Goal: Transaction & Acquisition: Purchase product/service

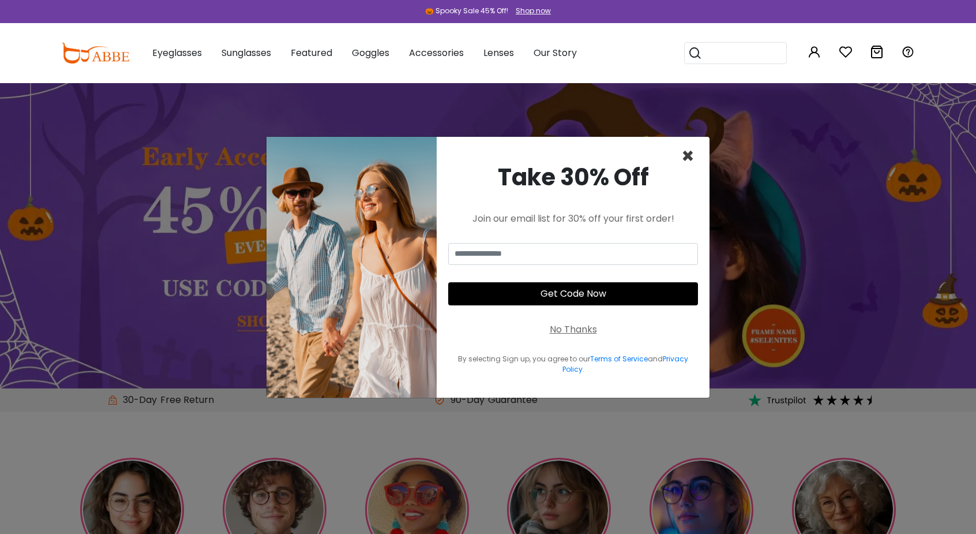
click at [692, 149] on span "×" at bounding box center [687, 155] width 13 height 29
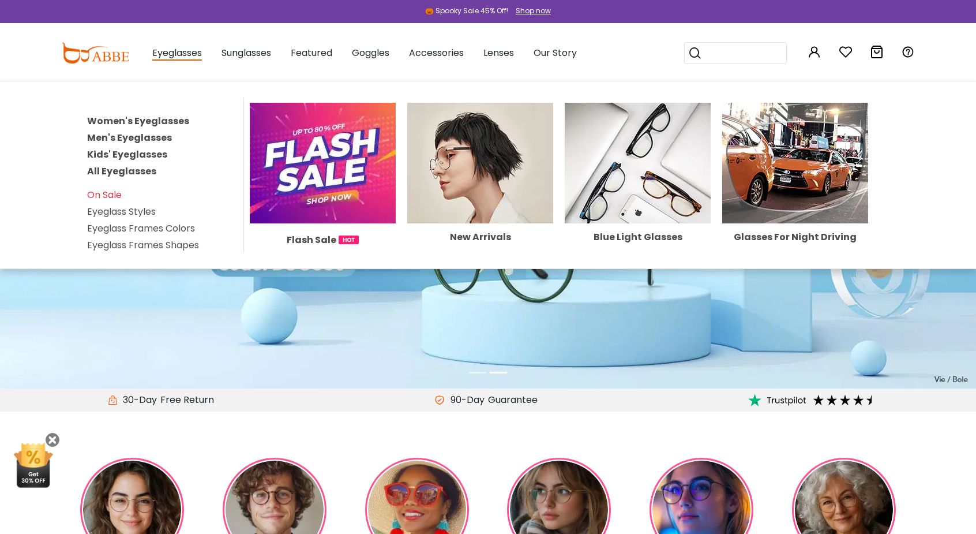
click at [148, 140] on link "Men's Eyeglasses" at bounding box center [129, 137] width 85 height 13
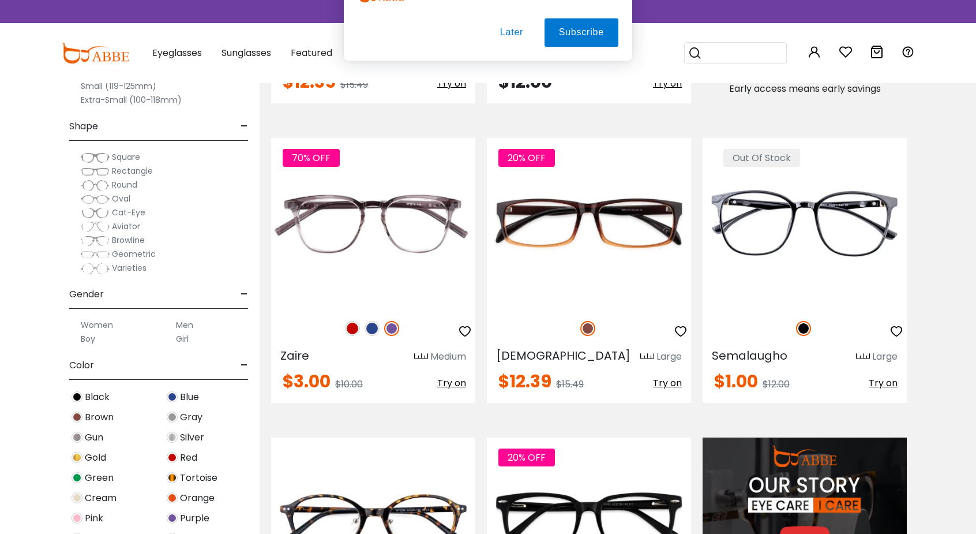
scroll to position [833, 0]
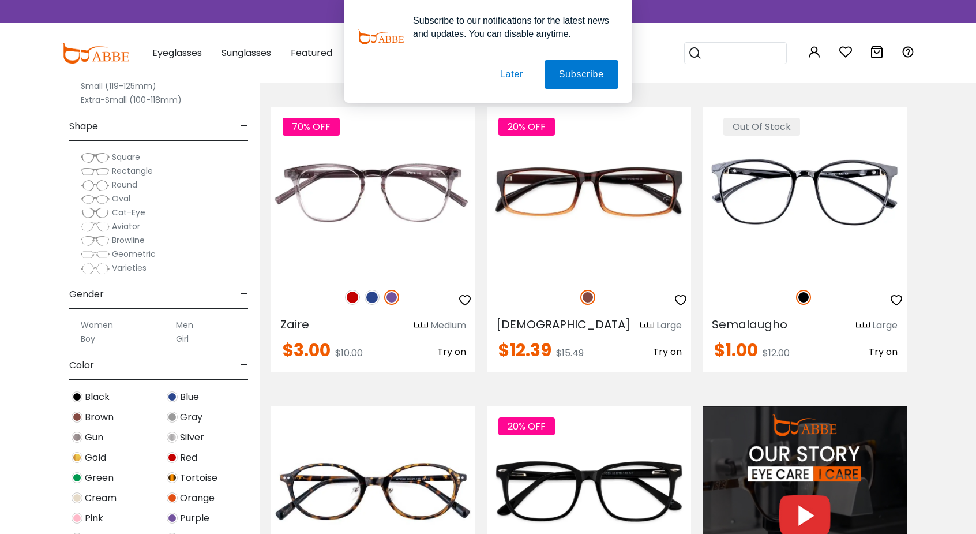
click at [515, 78] on button "Later" at bounding box center [512, 74] width 52 height 29
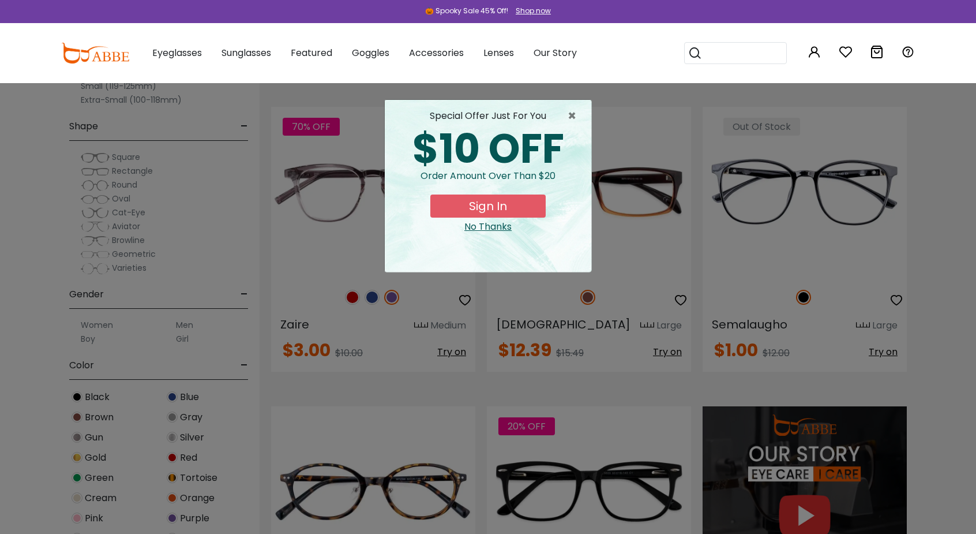
click at [479, 224] on div "No Thanks" at bounding box center [488, 227] width 188 height 14
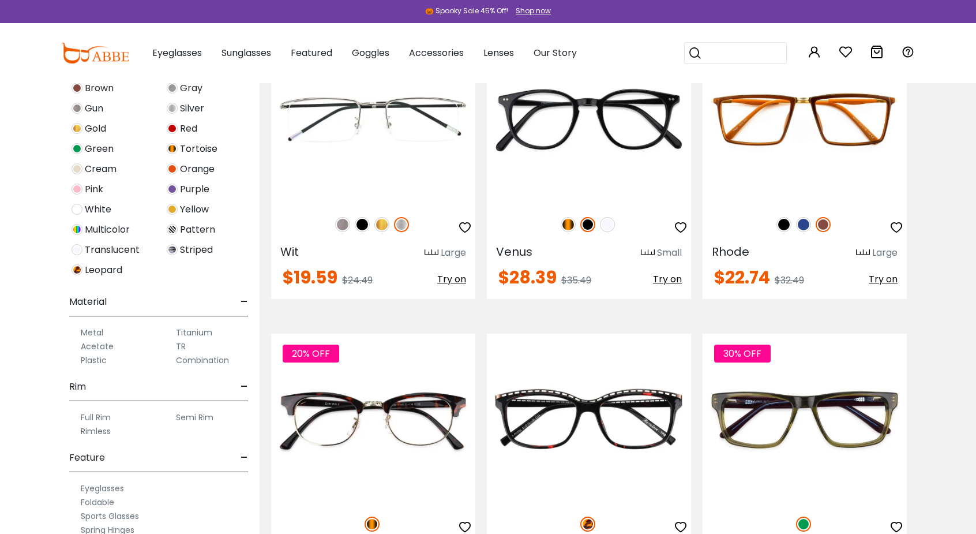
scroll to position [3282, 0]
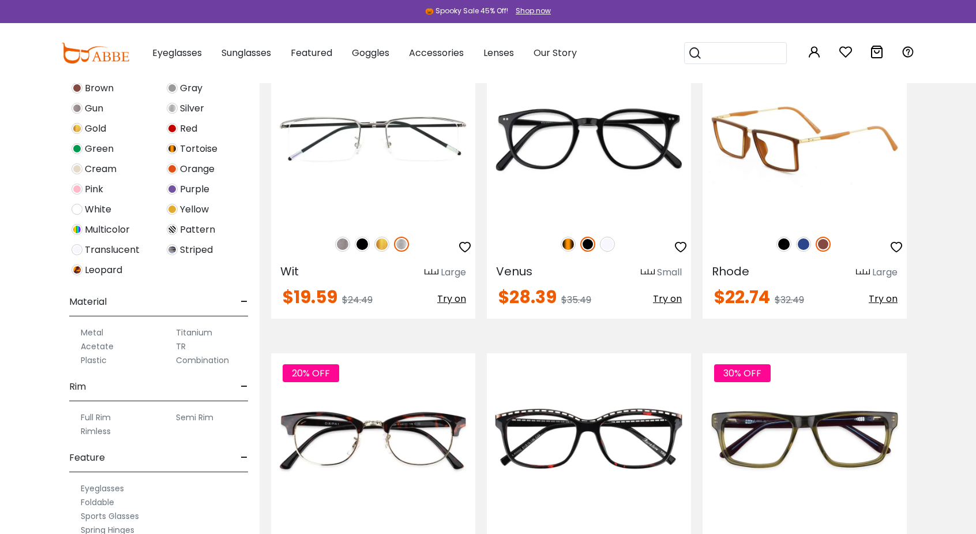
click at [785, 244] on img at bounding box center [784, 244] width 15 height 15
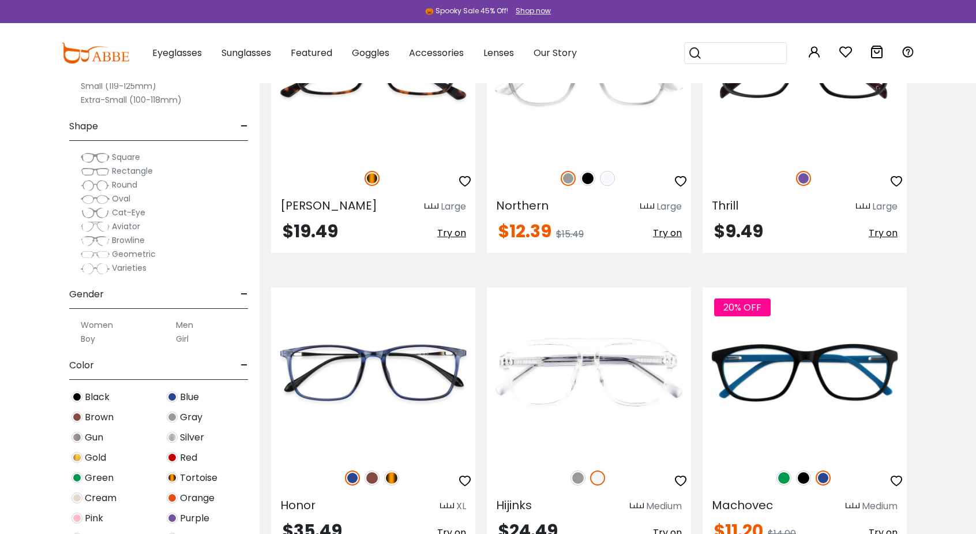
scroll to position [0, 0]
click at [182, 325] on label "Men" at bounding box center [184, 325] width 17 height 14
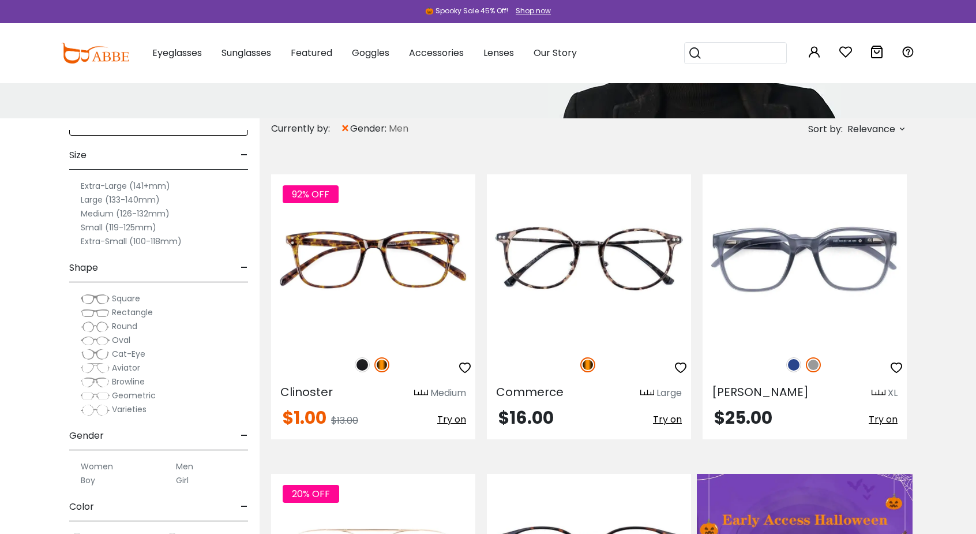
click at [142, 214] on label "Medium (126-132mm)" at bounding box center [125, 214] width 89 height 14
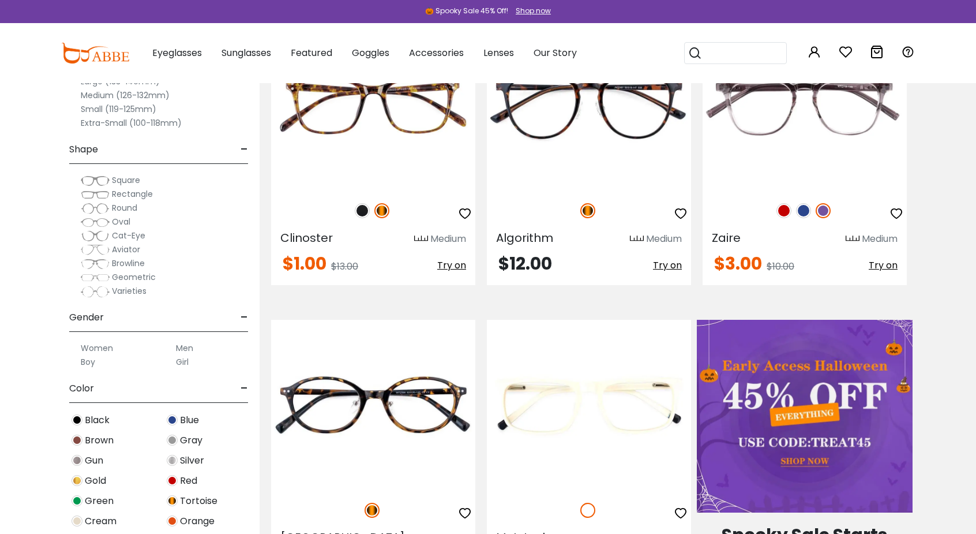
click at [131, 180] on span "Square" at bounding box center [126, 180] width 28 height 12
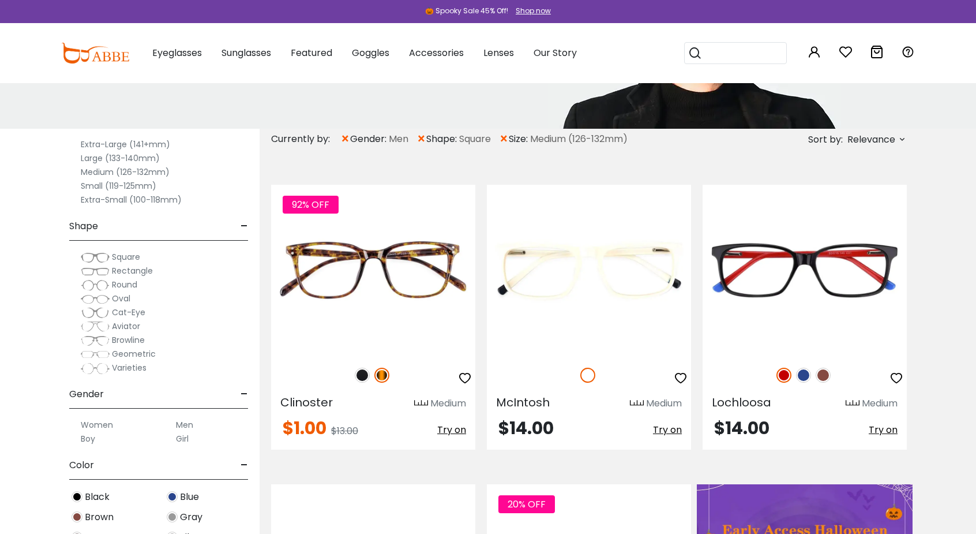
scroll to position [89, 0]
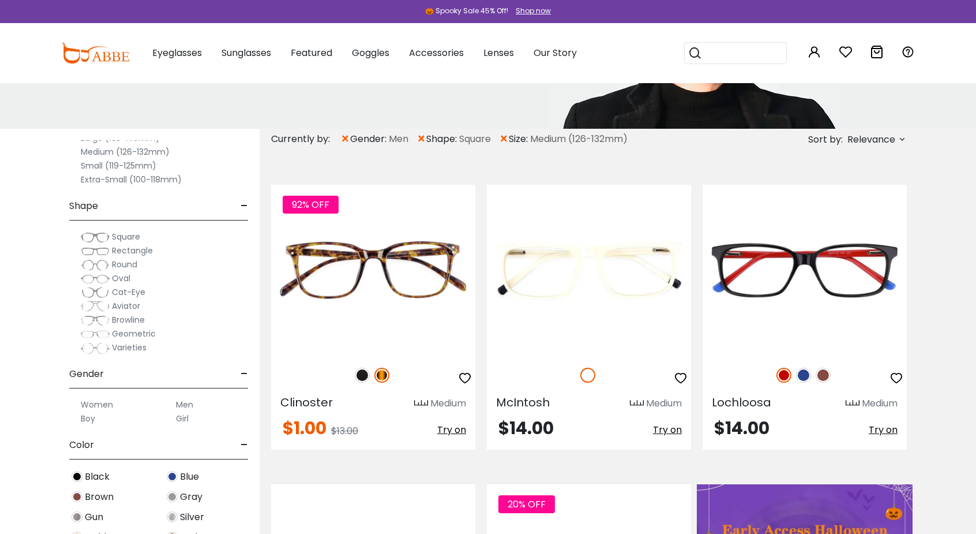
click at [127, 250] on span "Rectangle" at bounding box center [132, 251] width 41 height 12
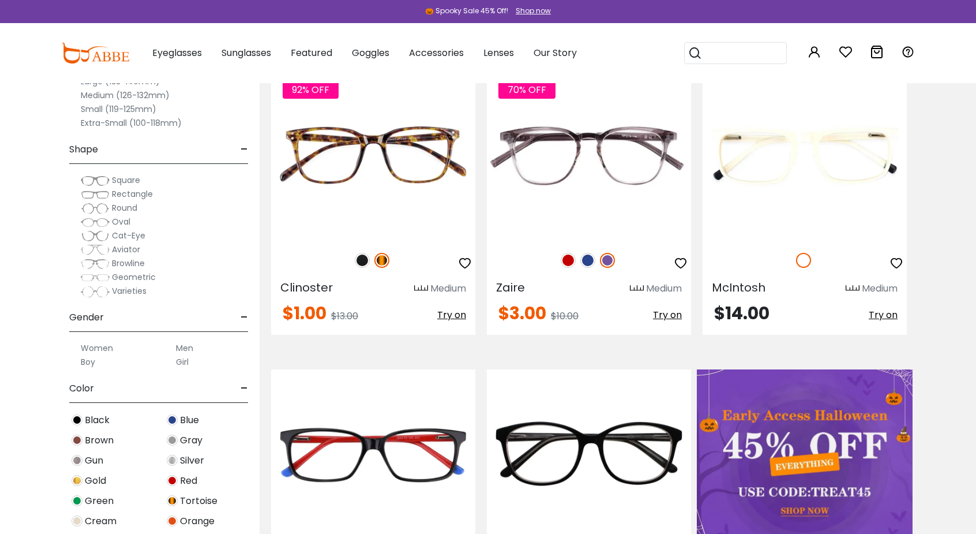
scroll to position [14, 0]
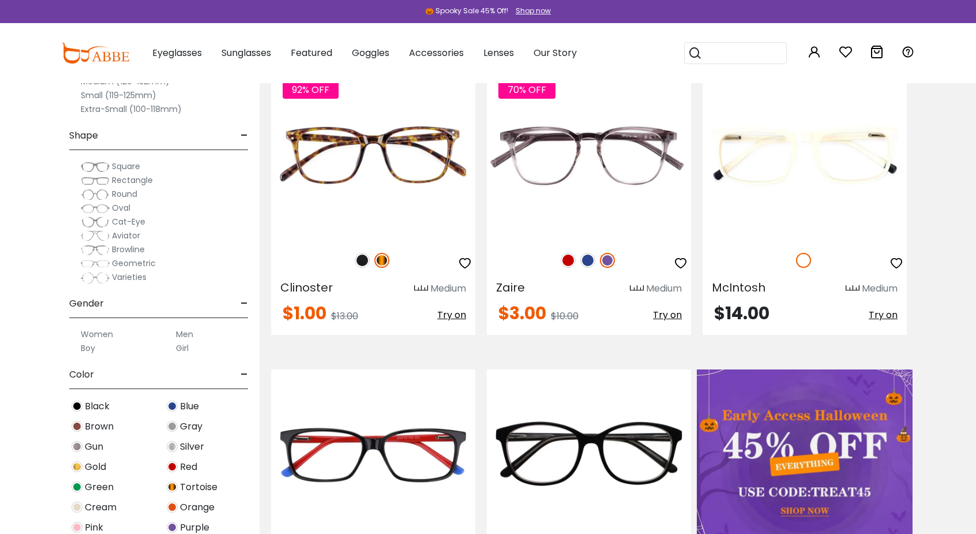
click at [133, 249] on span "Browline" at bounding box center [128, 249] width 33 height 12
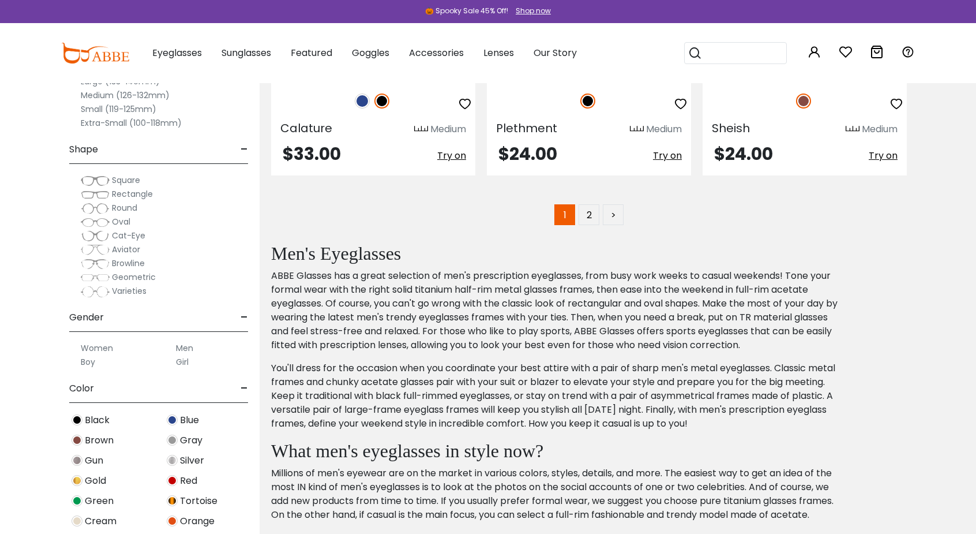
scroll to position [6145, 0]
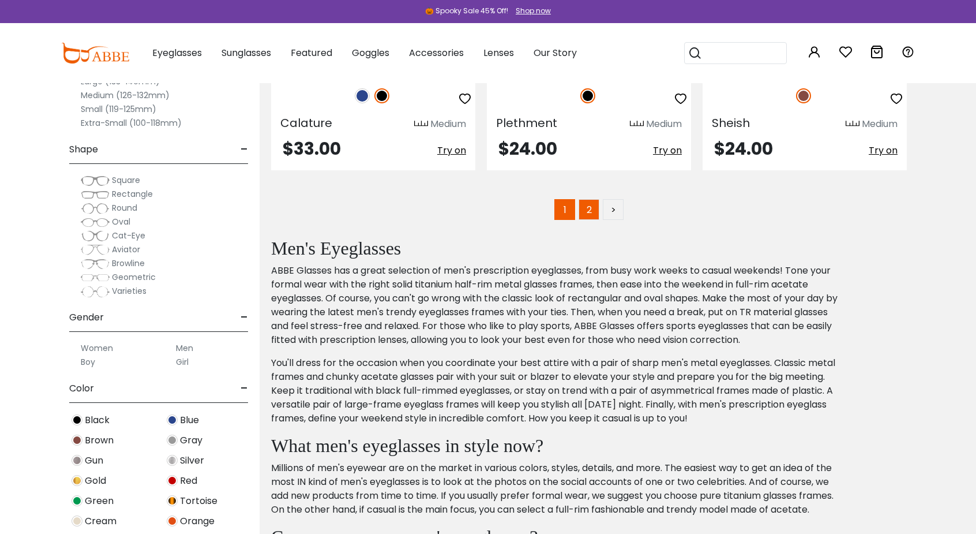
click at [587, 212] on link "2" at bounding box center [589, 209] width 21 height 21
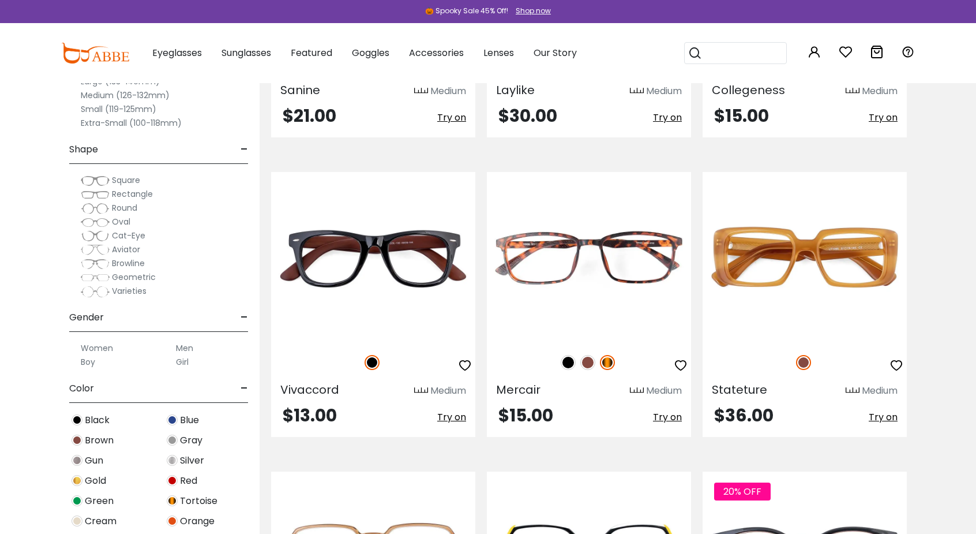
scroll to position [493, 0]
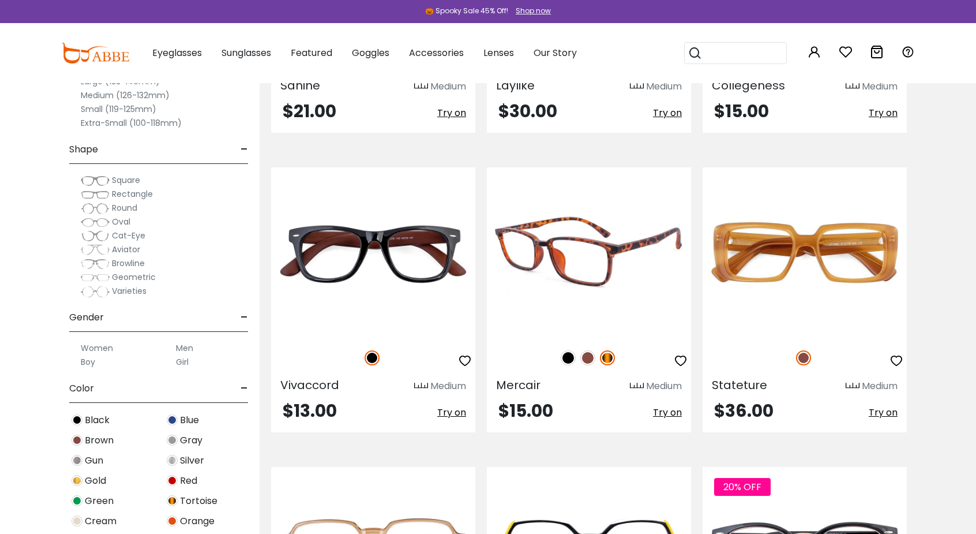
click at [566, 361] on img at bounding box center [568, 357] width 15 height 15
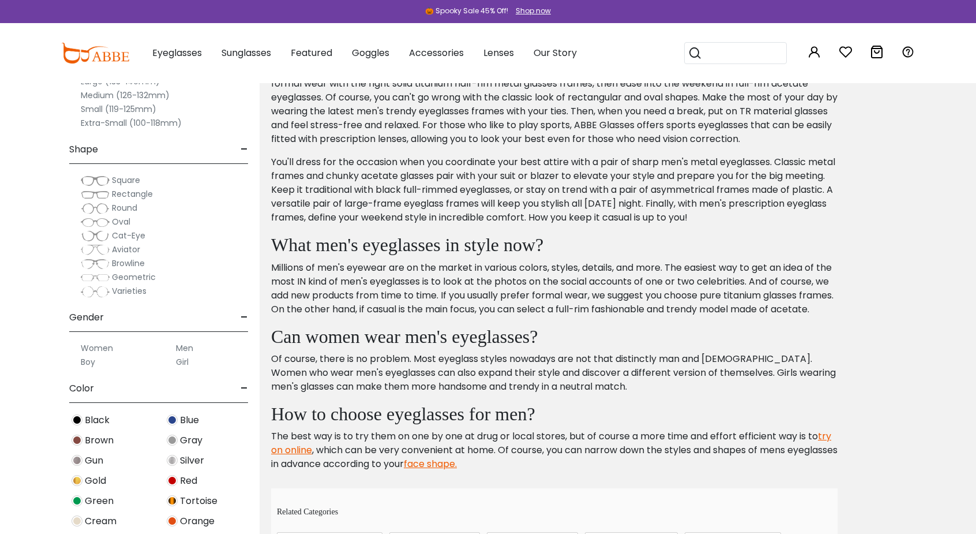
scroll to position [2350, 0]
